Goal: Task Accomplishment & Management: Complete application form

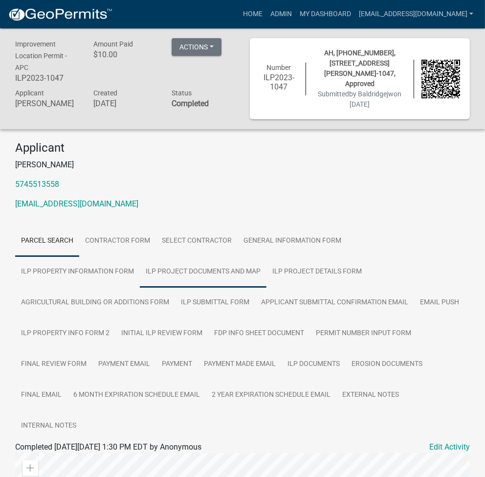
click at [140, 279] on link "ILP Project Documents and Map" at bounding box center [203, 271] width 127 height 31
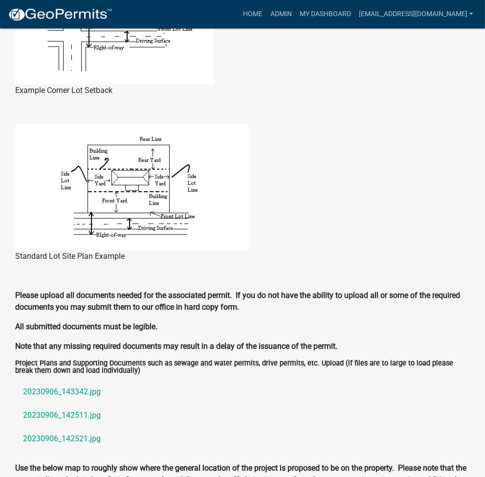
scroll to position [1071, 0]
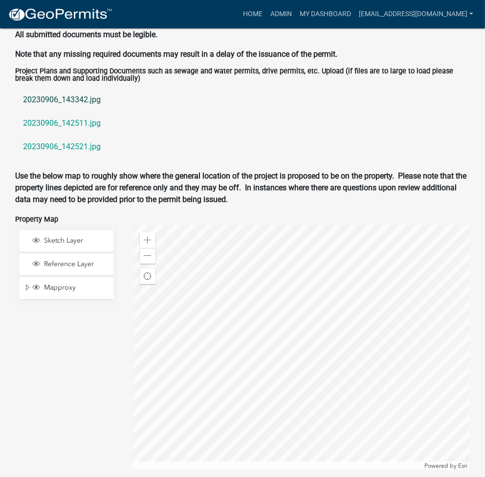
click at [65, 88] on link "20230906_143342.jpg" at bounding box center [242, 99] width 455 height 23
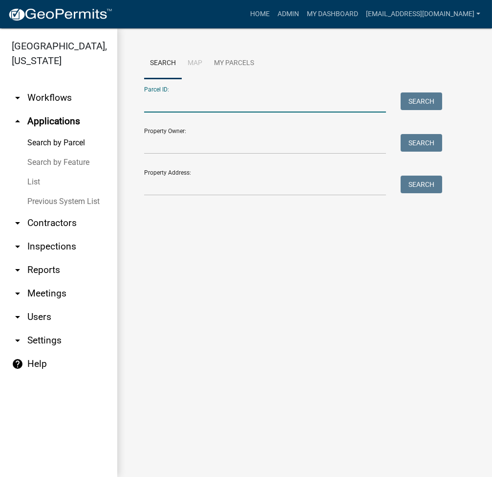
click at [184, 109] on input "Parcel ID:" at bounding box center [265, 102] width 242 height 20
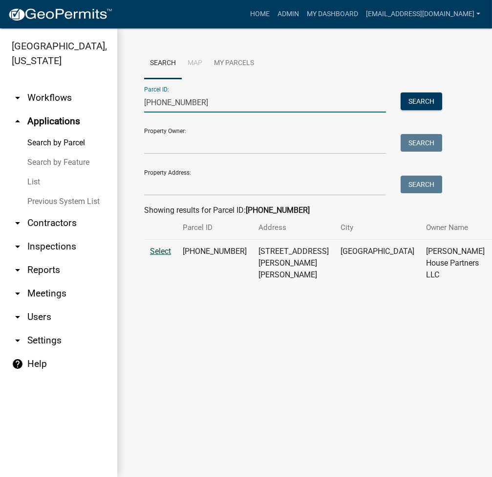
type input "[PHONE_NUMBER]"
click at [168, 256] on span "Select" at bounding box center [160, 250] width 21 height 9
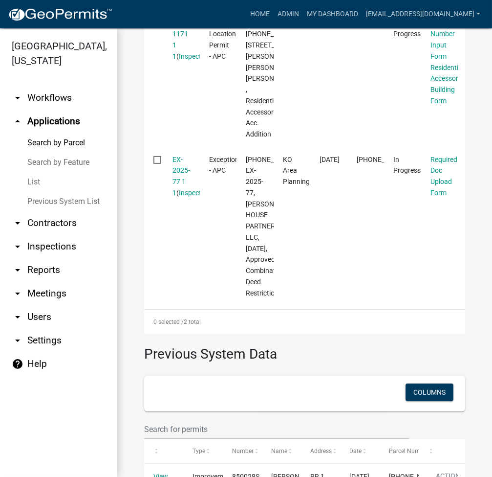
scroll to position [416, 0]
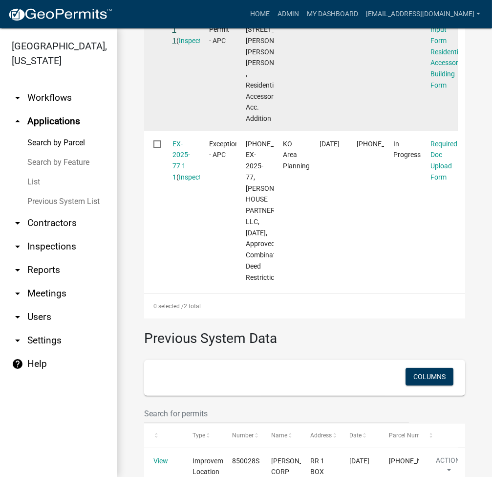
click at [179, 33] on link "ILP2025-1171 1 1" at bounding box center [187, 23] width 28 height 41
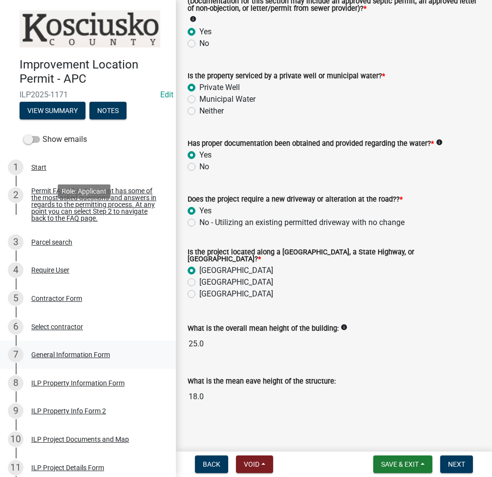
scroll to position [261, 0]
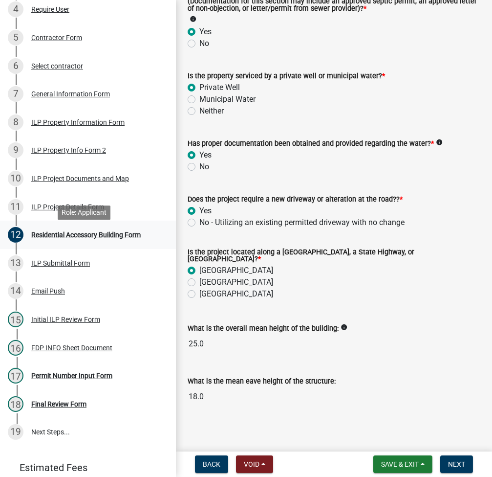
click at [125, 238] on div "Residential Accessory Building Form" at bounding box center [86, 234] width 110 height 7
click at [454, 465] on span "Next" at bounding box center [456, 464] width 17 height 8
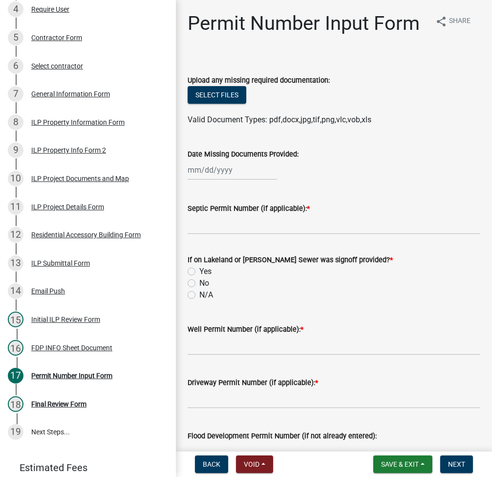
scroll to position [203, 0]
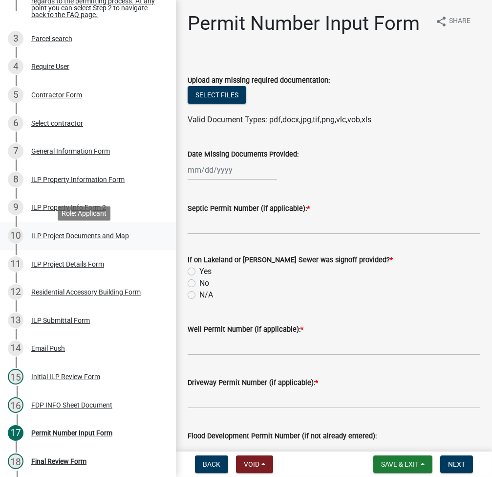
click at [75, 239] on div "ILP Project Documents and Map" at bounding box center [80, 235] width 98 height 7
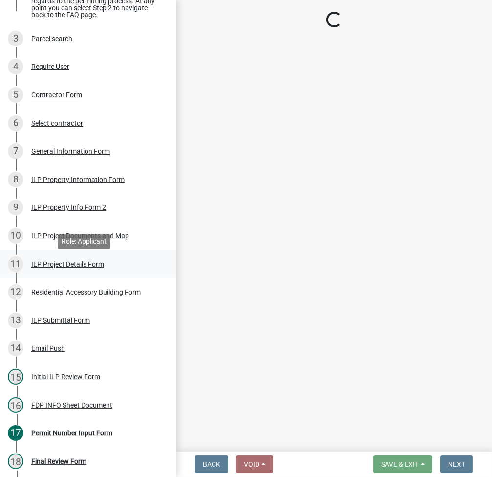
click at [58, 266] on div "ILP Project Details Form" at bounding box center [67, 264] width 73 height 7
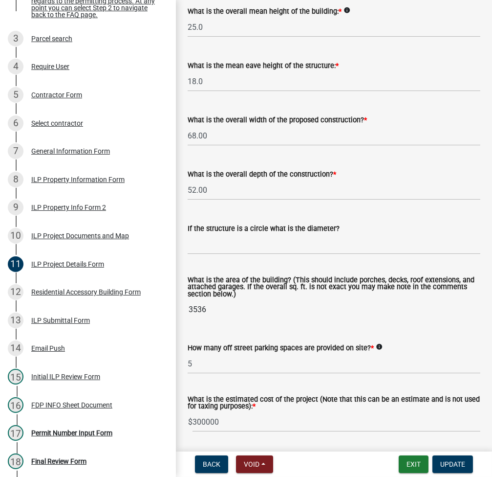
scroll to position [391, 0]
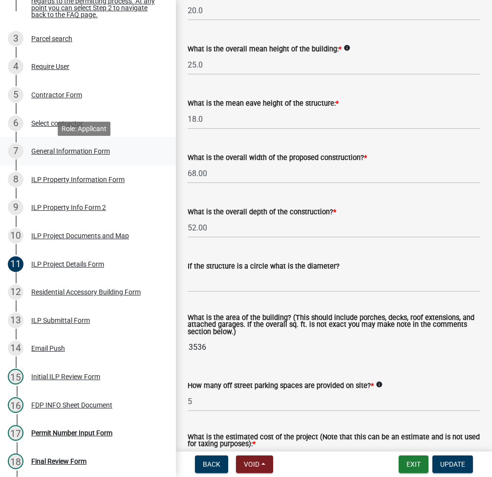
click at [68, 154] on div "General Information Form" at bounding box center [70, 151] width 79 height 7
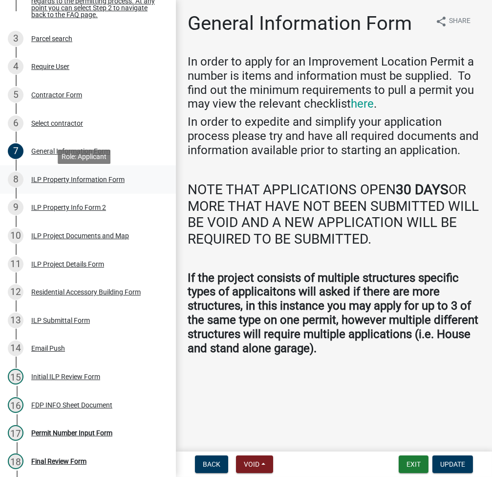
click at [98, 192] on link "8 ILP Property Information Form" at bounding box center [88, 179] width 176 height 28
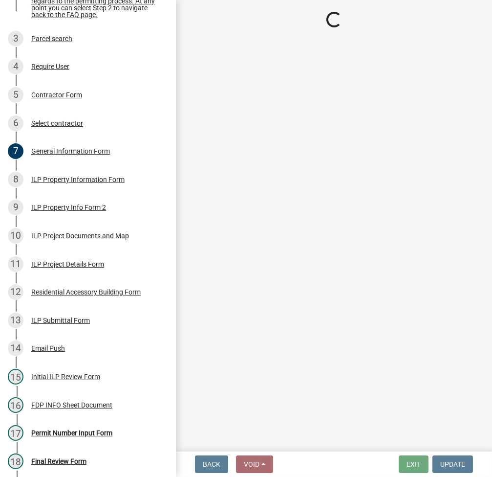
select select "57368d26-defc-477e-a8be-5a23ab554a17"
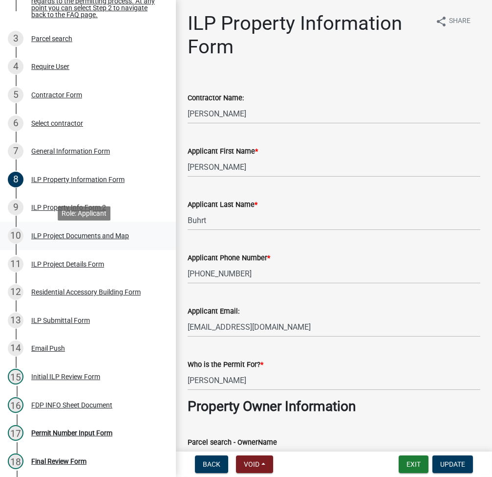
click at [81, 235] on div "10 ILP Project Documents and Map" at bounding box center [84, 236] width 153 height 16
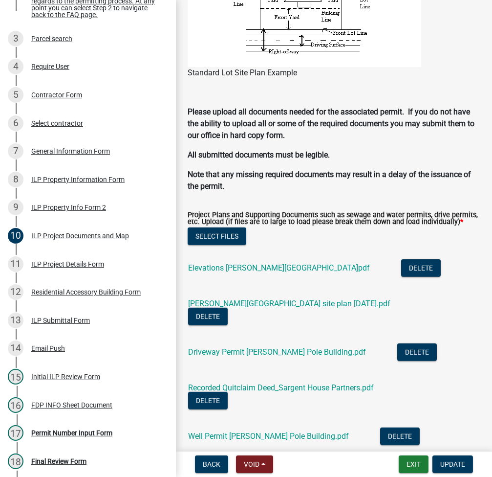
scroll to position [1043, 0]
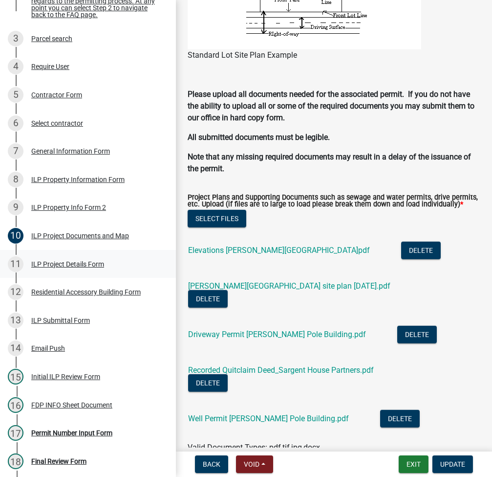
click at [66, 272] on div "11 ILP Project Details Form" at bounding box center [84, 264] width 153 height 16
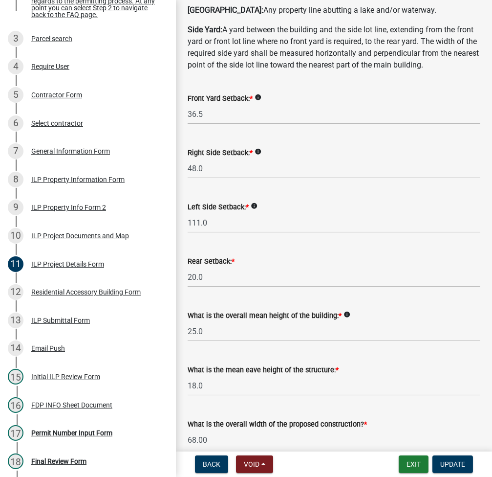
scroll to position [130, 0]
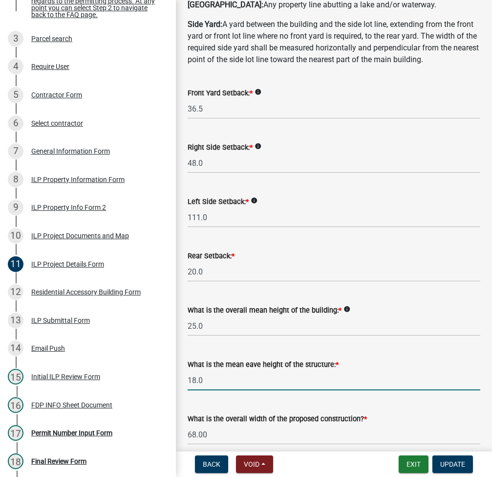
click at [226, 390] on input "18.0" at bounding box center [334, 380] width 293 height 20
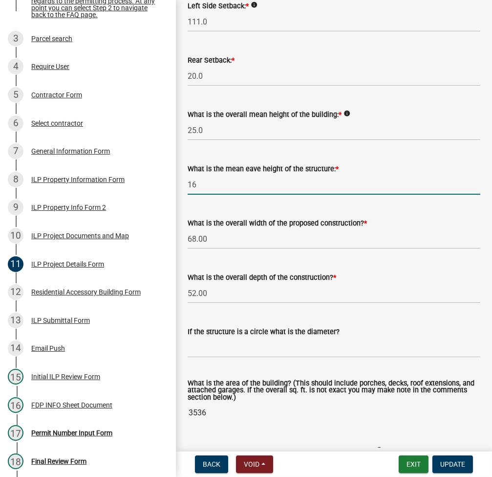
scroll to position [521, 0]
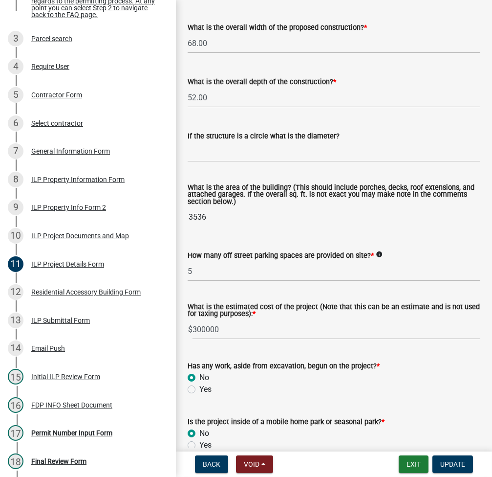
click at [352, 33] on div "What is the overall width of the proposed construction? *" at bounding box center [334, 28] width 293 height 12
type input "18.0"
click at [379, 53] on div "What is the overall width of the proposed construction? * 68.00" at bounding box center [334, 30] width 293 height 45
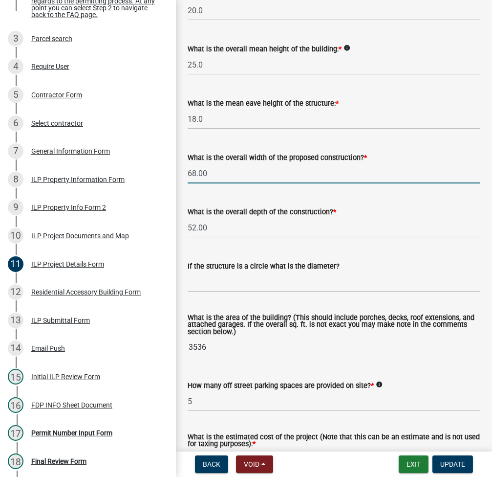
scroll to position [391, 0]
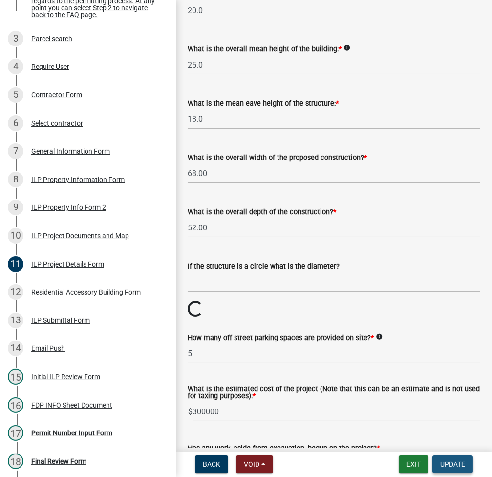
click at [442, 464] on span "Update" at bounding box center [453, 464] width 25 height 8
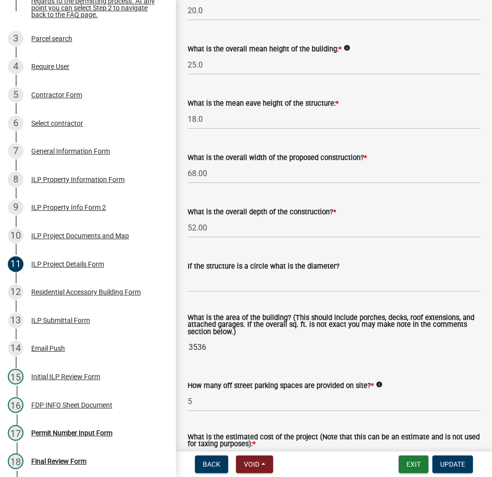
click at [324, 466] on div "Back Void Withdraw Lock Expire Void Exit Update" at bounding box center [334, 464] width 301 height 18
click at [411, 462] on button "Exit" at bounding box center [414, 464] width 30 height 18
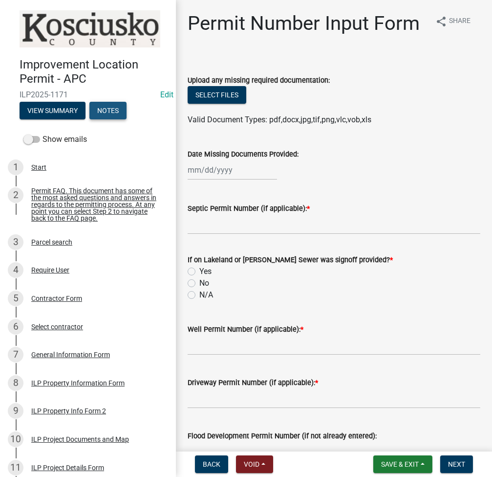
click at [109, 105] on button "Notes" at bounding box center [107, 111] width 37 height 18
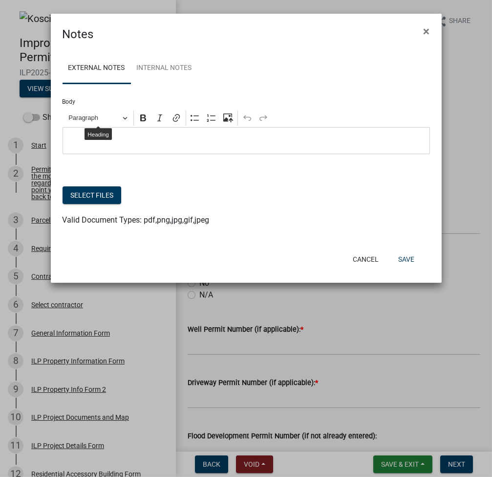
click at [94, 146] on p "Editor editing area: main. Press Alt+0 for help." at bounding box center [245, 141] width 357 height 12
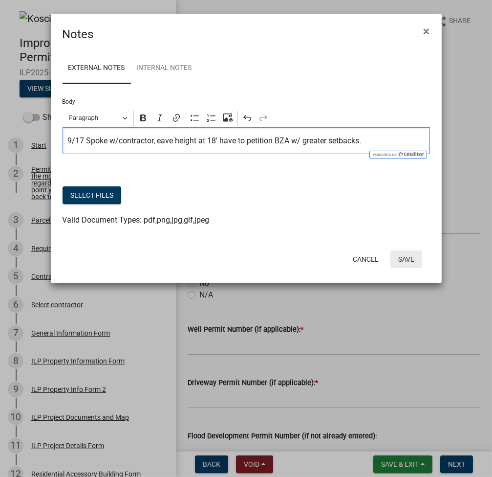
click at [403, 256] on button "Save" at bounding box center [407, 259] width 32 height 18
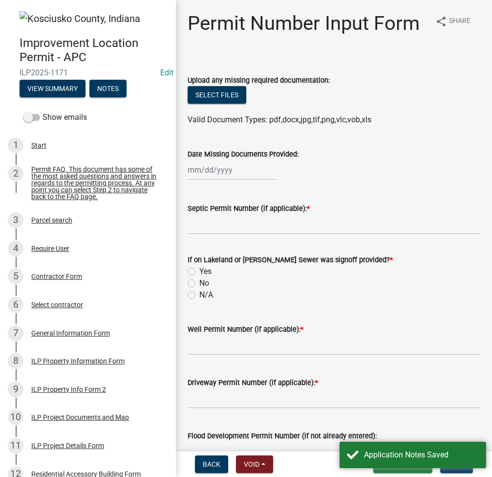
click at [199, 301] on label "N/A" at bounding box center [206, 295] width 14 height 12
click at [199, 295] on input "N/A" at bounding box center [202, 292] width 6 height 6
radio input "true"
click at [203, 180] on div at bounding box center [232, 170] width 89 height 20
select select "9"
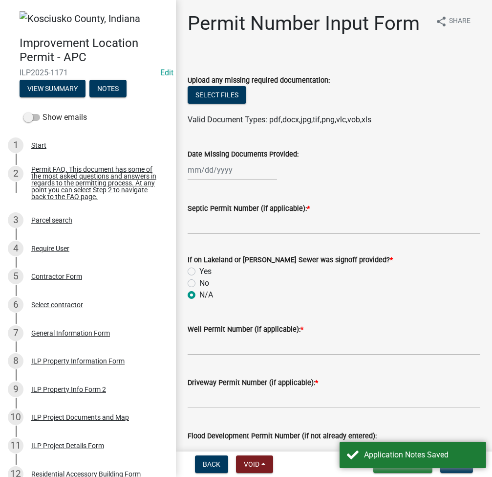
select select "2025"
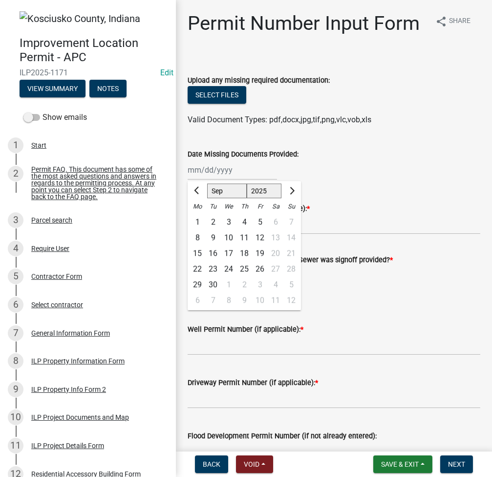
click at [438, 180] on div "[PERSON_NAME] Feb Mar Apr [PERSON_NAME][DATE] Oct Nov [DATE] 1526 1527 1528 152…" at bounding box center [334, 170] width 293 height 20
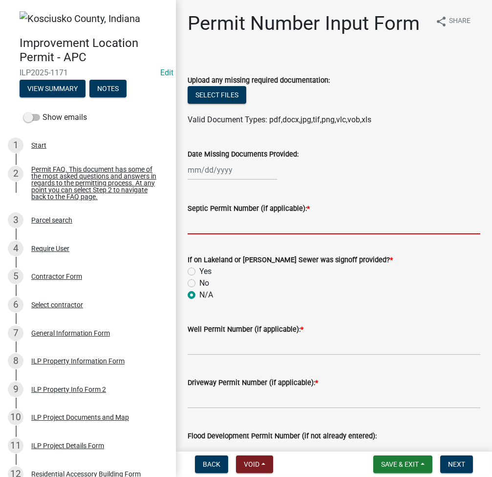
click at [333, 234] on input "Septic Permit Number (if applicable): *" at bounding box center [334, 224] width 293 height 20
type input "none"
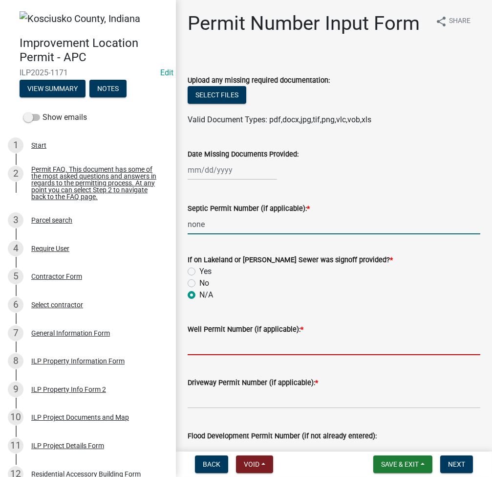
click at [266, 355] on input "Well Permit Number (if applicable): *" at bounding box center [334, 345] width 293 height 20
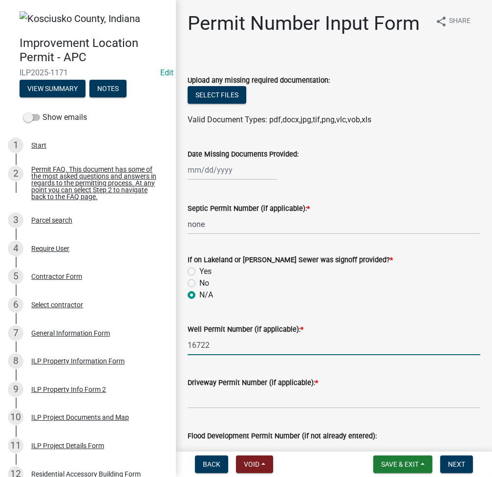
type input "16722"
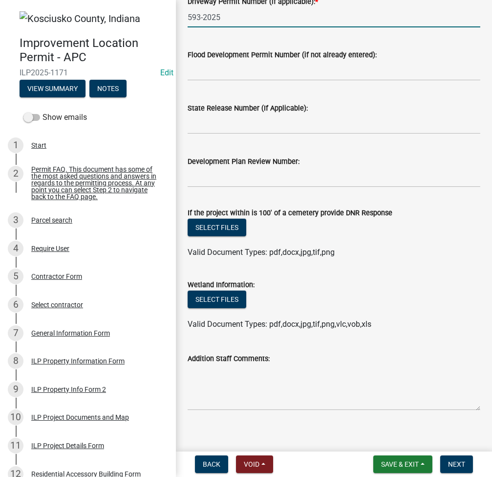
scroll to position [413, 0]
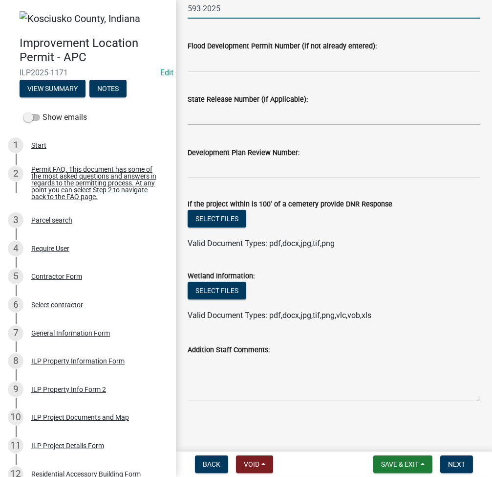
type input "593-2025"
click at [250, 365] on textarea "Addition Staff Comments:" at bounding box center [334, 378] width 293 height 46
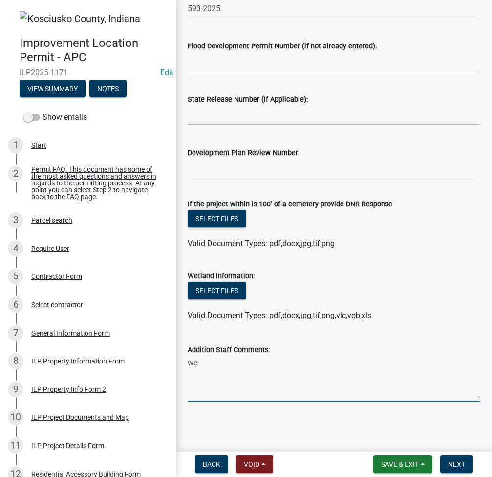
type textarea "w"
click at [284, 363] on textarea "Well permit is for outside spicket only" at bounding box center [334, 378] width 293 height 46
type textarea "Well permit is for outside spigot only"
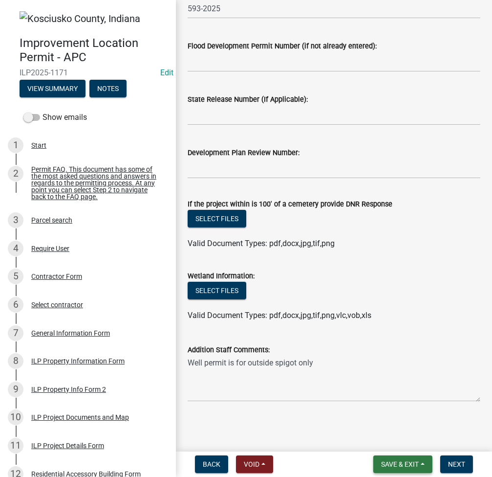
click at [393, 460] on span "Save & Exit" at bounding box center [400, 464] width 38 height 8
click at [384, 412] on button "Save" at bounding box center [393, 414] width 78 height 23
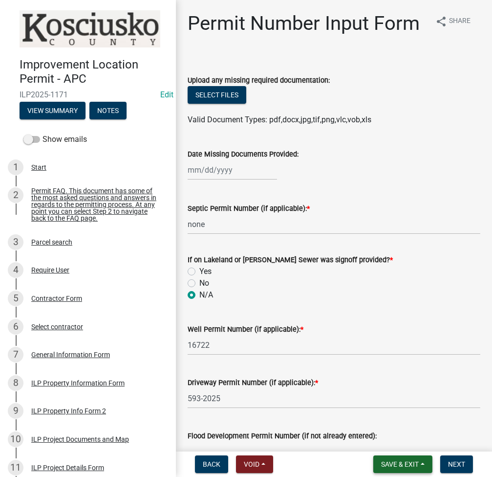
click at [385, 459] on button "Save & Exit" at bounding box center [403, 464] width 59 height 18
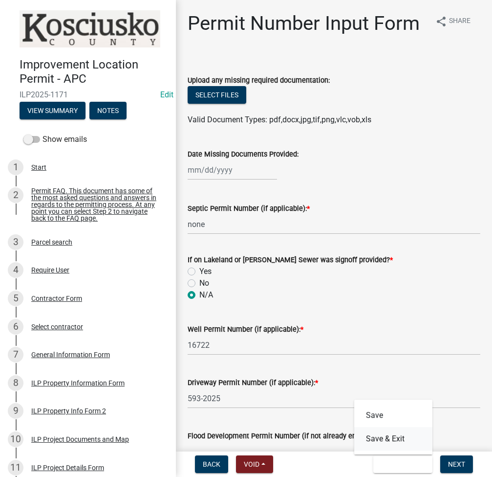
click at [385, 450] on button "Save & Exit" at bounding box center [393, 438] width 78 height 23
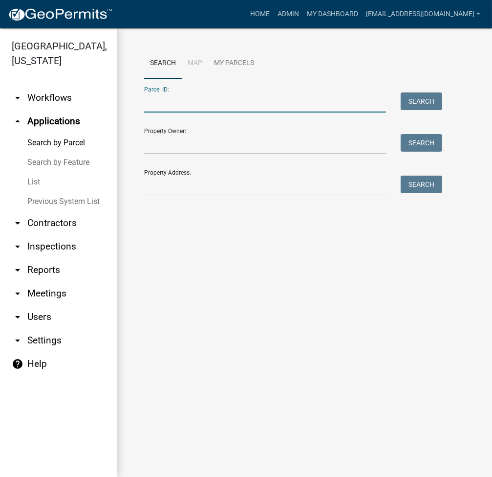
paste input "[PHONE_NUMBER]"
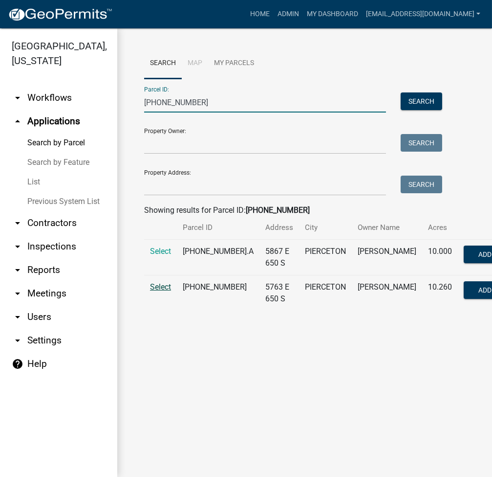
type input "[PHONE_NUMBER]"
click at [157, 291] on span "Select" at bounding box center [160, 286] width 21 height 9
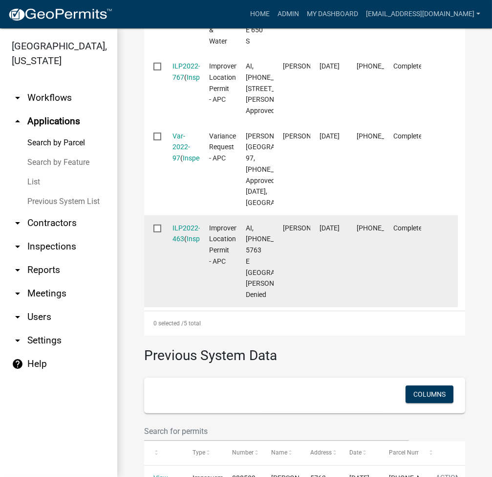
scroll to position [452, 0]
